Goal: Find specific page/section: Find specific page/section

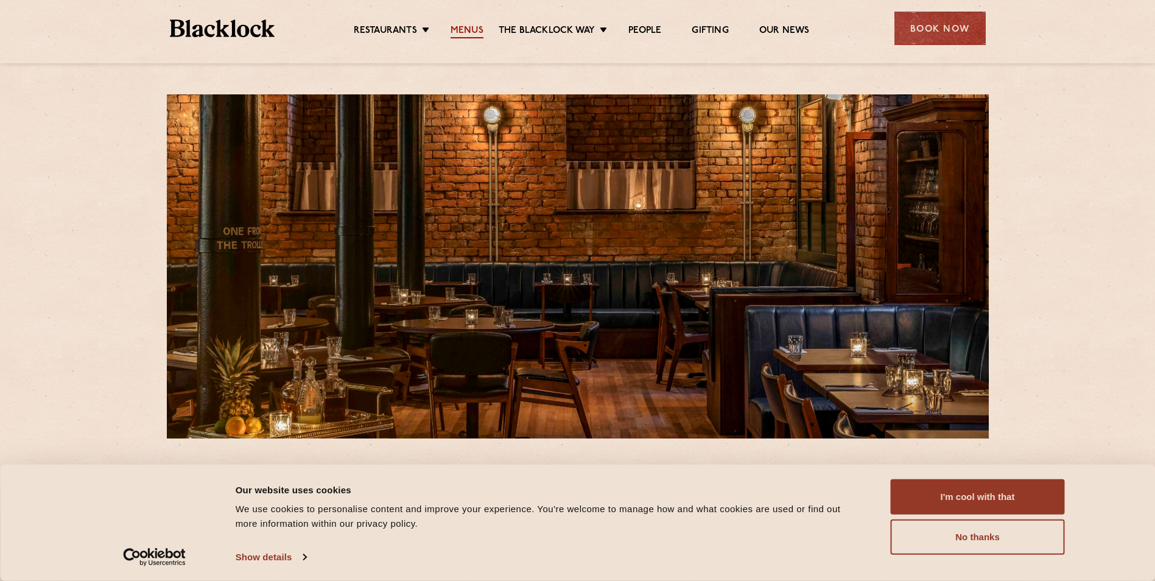
click at [463, 26] on link "Menus" at bounding box center [467, 31] width 33 height 13
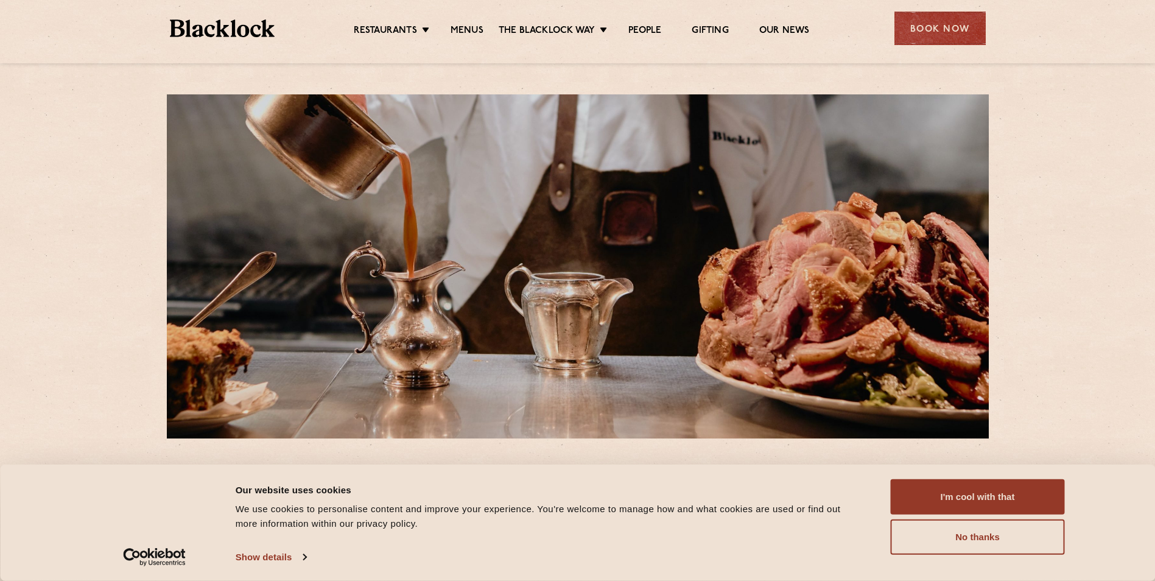
click at [976, 562] on div "Consent Details [#IABV2SETTINGS#] About Our website uses cookies We use cookies…" at bounding box center [578, 522] width 974 height 87
click at [979, 546] on button "No thanks" at bounding box center [978, 537] width 174 height 35
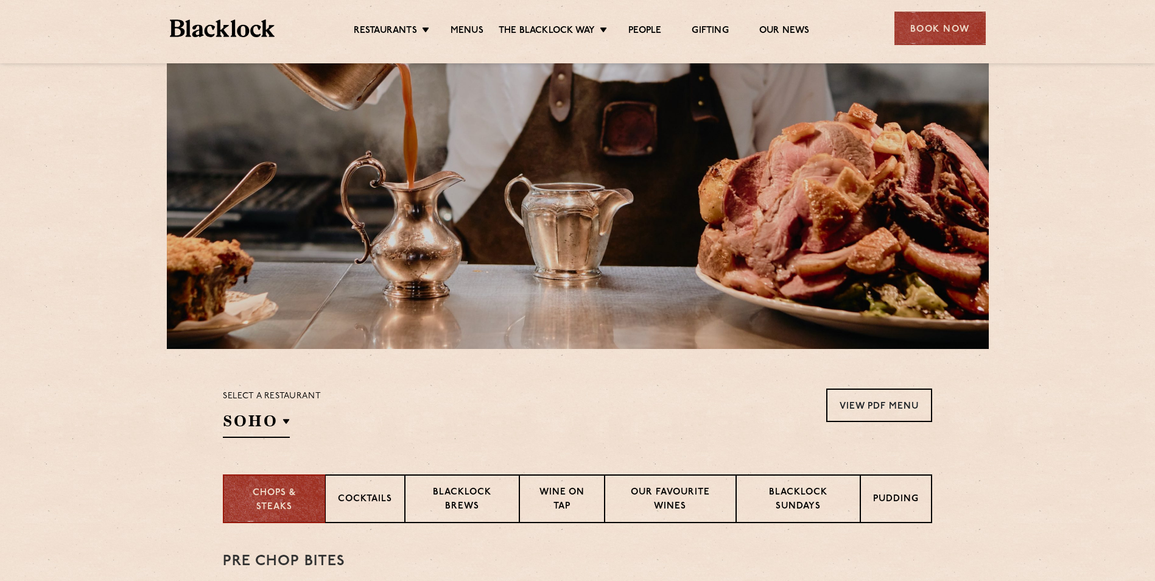
scroll to position [244, 0]
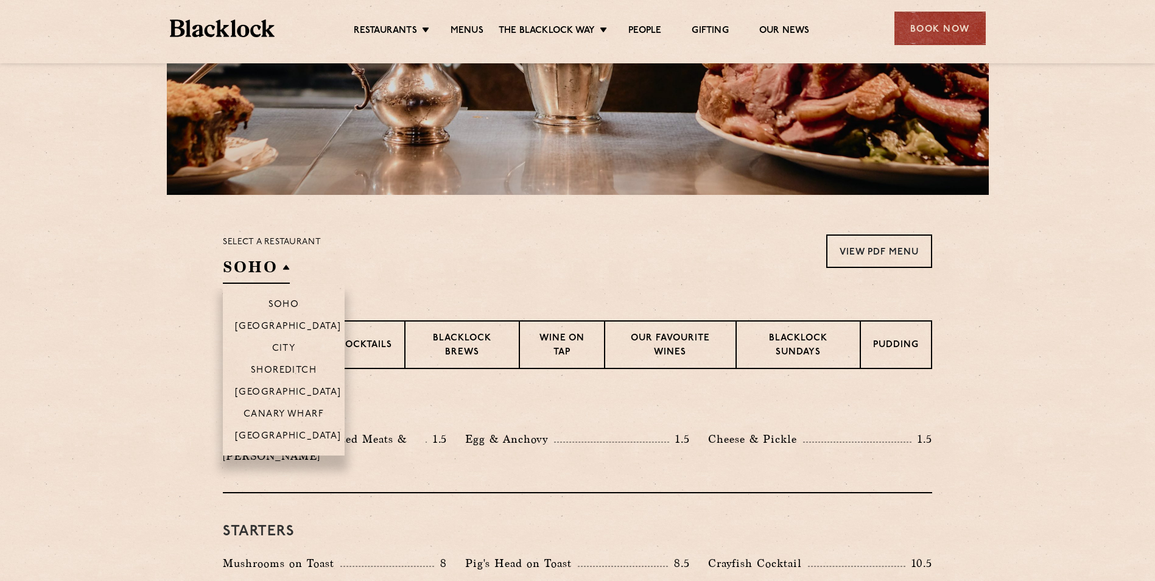
click at [280, 271] on h2 "SOHO" at bounding box center [256, 269] width 67 height 27
click at [271, 440] on p "[GEOGRAPHIC_DATA]" at bounding box center [288, 437] width 107 height 12
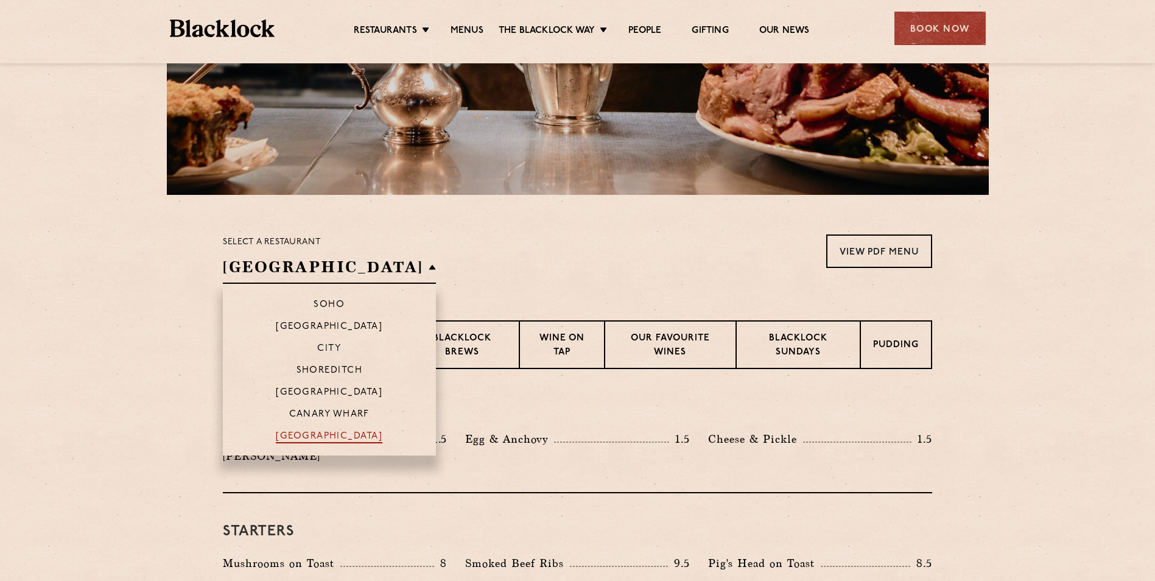
click at [314, 432] on p "[GEOGRAPHIC_DATA]" at bounding box center [329, 437] width 107 height 12
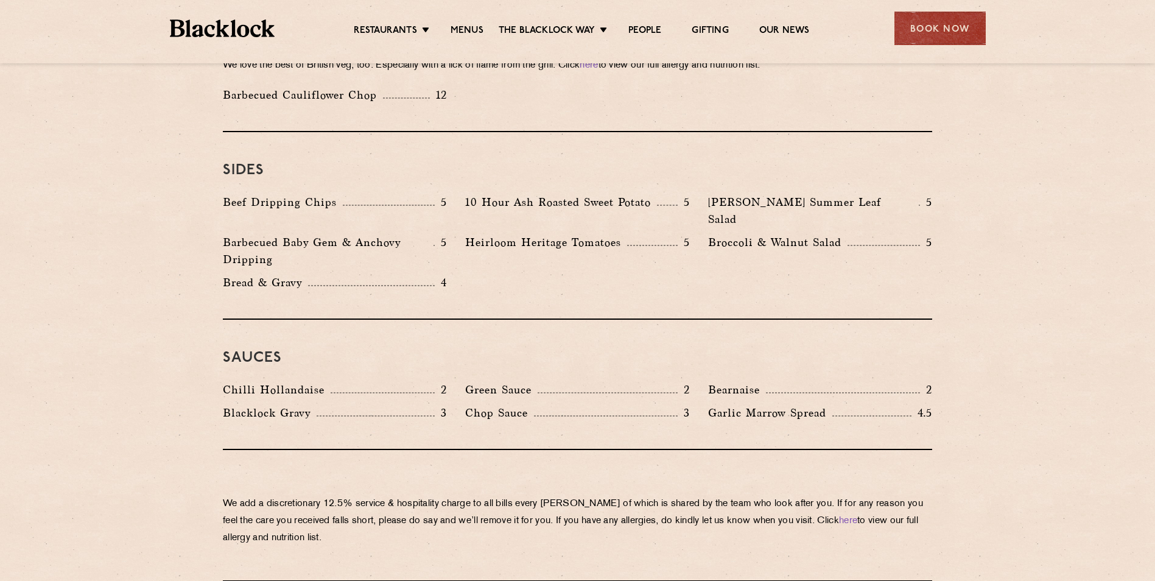
scroll to position [1827, 0]
